Goal: Task Accomplishment & Management: Complete application form

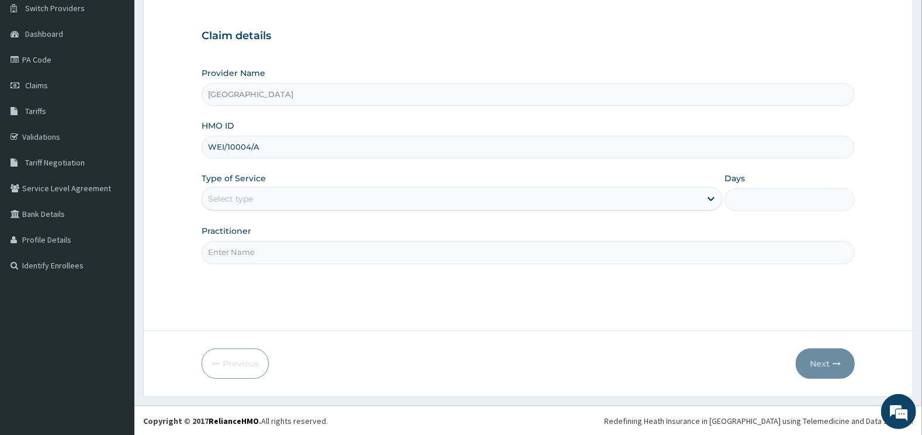
type input "WEI/10004/A"
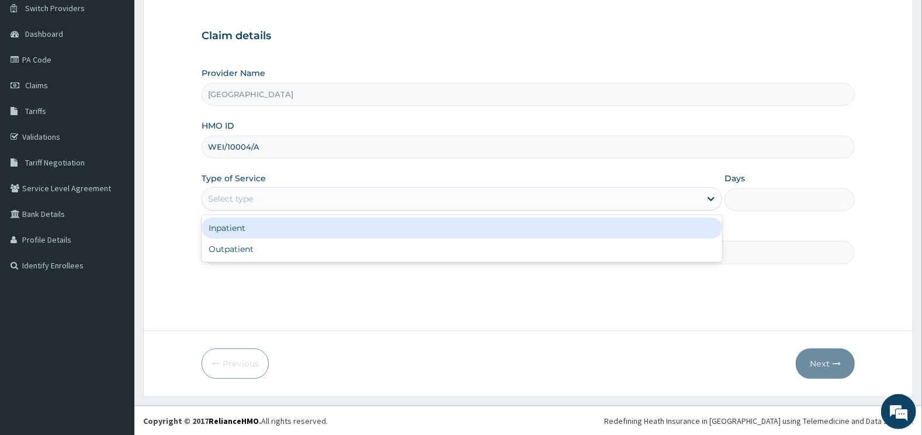
click at [410, 192] on div "Select type" at bounding box center [451, 198] width 499 height 19
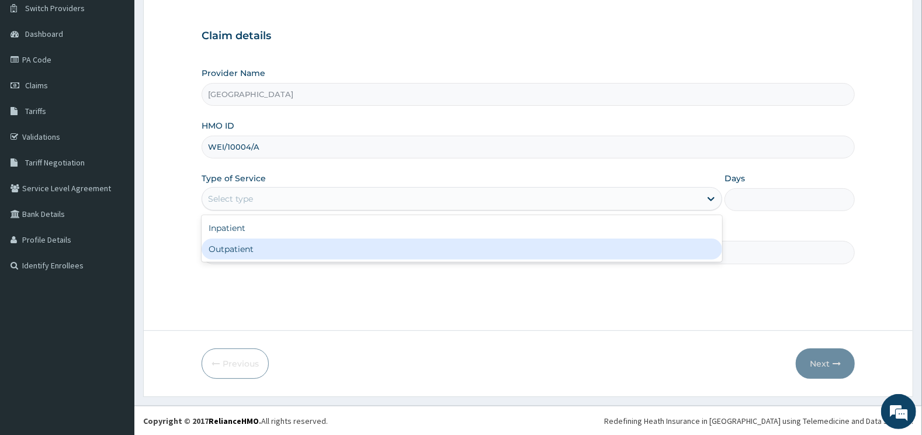
click at [226, 247] on div "Outpatient" at bounding box center [462, 248] width 521 height 21
type input "1"
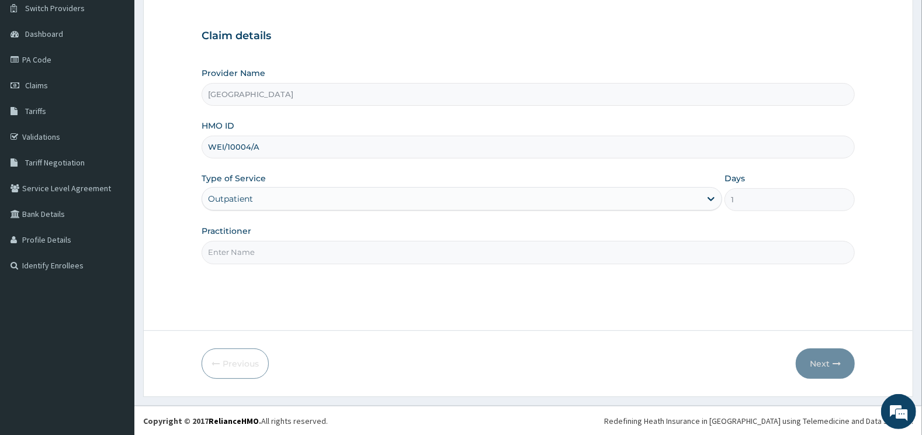
click at [238, 248] on input "Practitioner" at bounding box center [529, 252] width 654 height 23
type input "DERMATOLOGY"
click at [806, 358] on button "Next" at bounding box center [825, 363] width 59 height 30
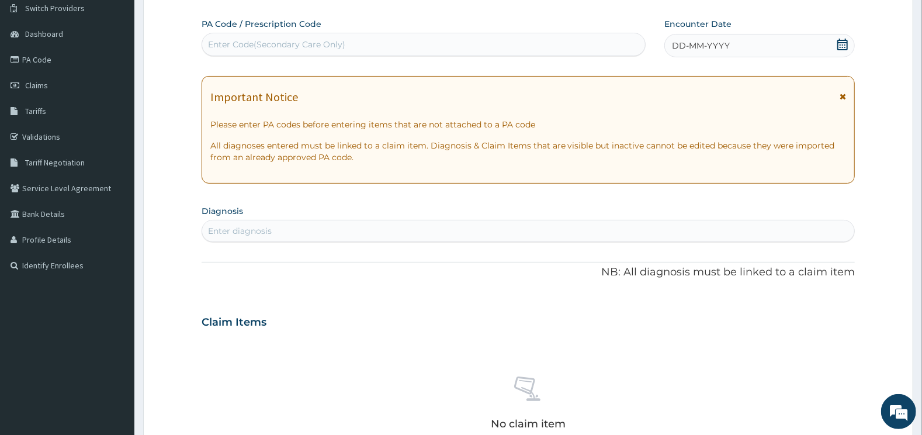
click at [469, 43] on div "Enter Code(Secondary Care Only)" at bounding box center [424, 44] width 444 height 19
type input "W"
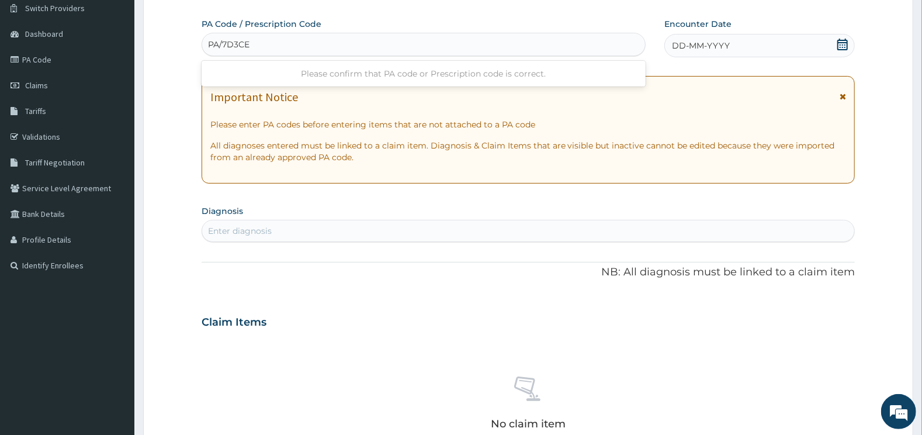
type input "PA/7D3CEB"
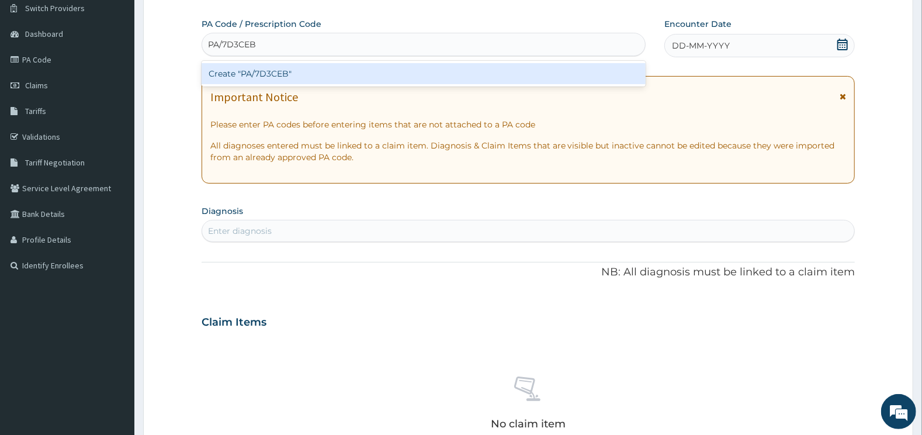
click at [392, 76] on div "Create "PA/7D3CEB"" at bounding box center [424, 73] width 445 height 21
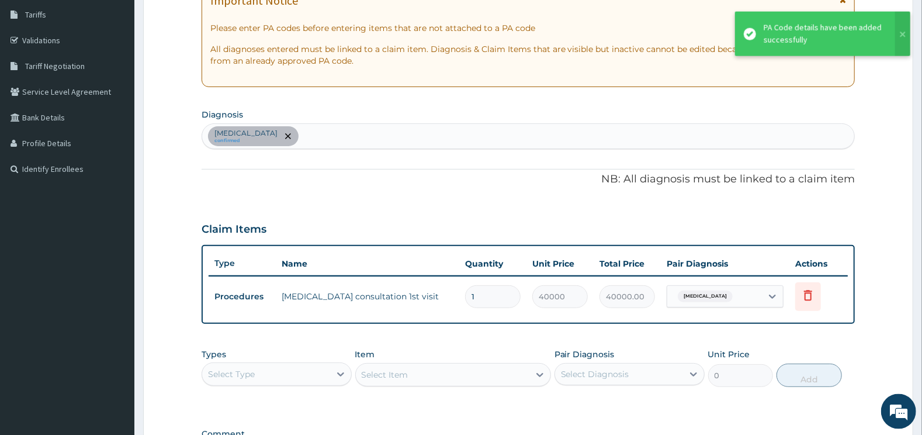
scroll to position [278, 0]
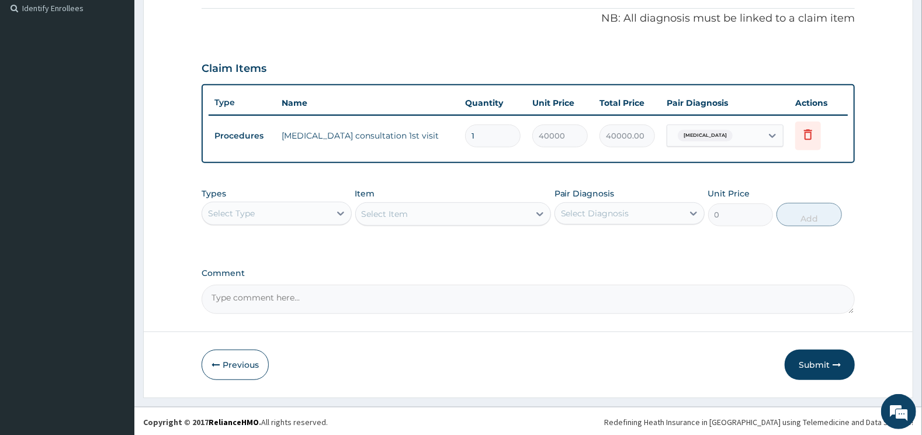
drag, startPoint x: 817, startPoint y: 361, endPoint x: 808, endPoint y: 350, distance: 14.5
click at [817, 361] on button "Submit" at bounding box center [820, 364] width 70 height 30
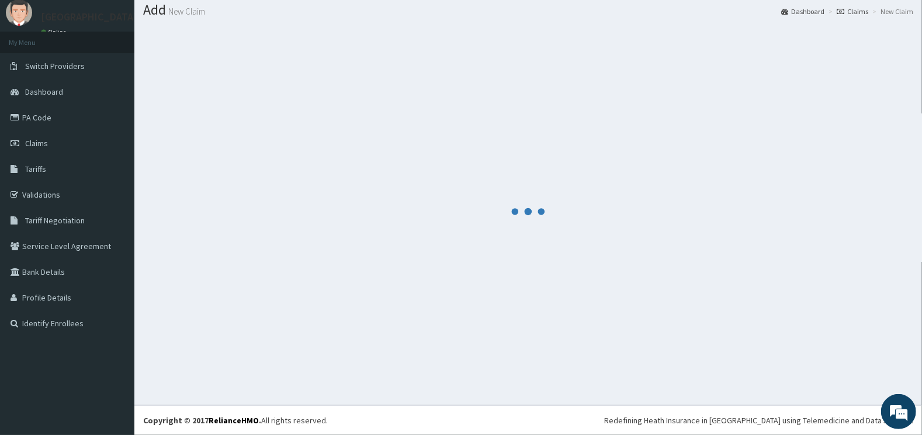
scroll to position [35, 0]
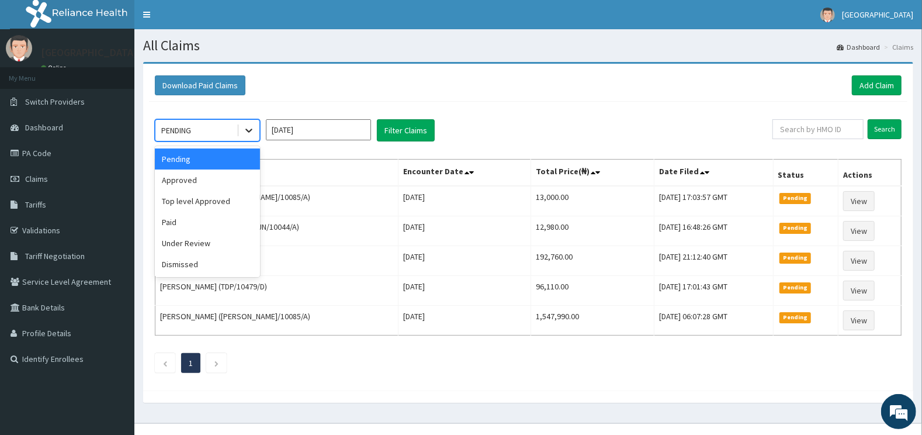
click at [253, 126] on icon at bounding box center [249, 130] width 12 height 12
click at [214, 179] on div "Approved" at bounding box center [207, 179] width 105 height 21
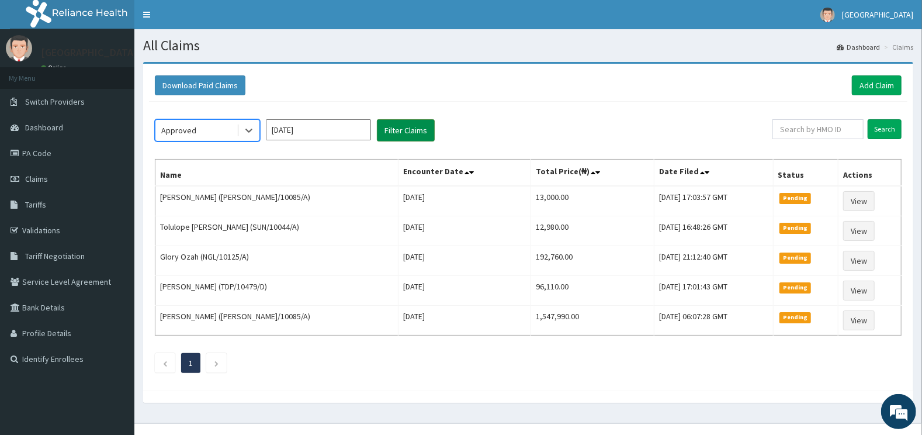
click at [409, 133] on button "Filter Claims" at bounding box center [406, 130] width 58 height 22
